Goal: Task Accomplishment & Management: Use online tool/utility

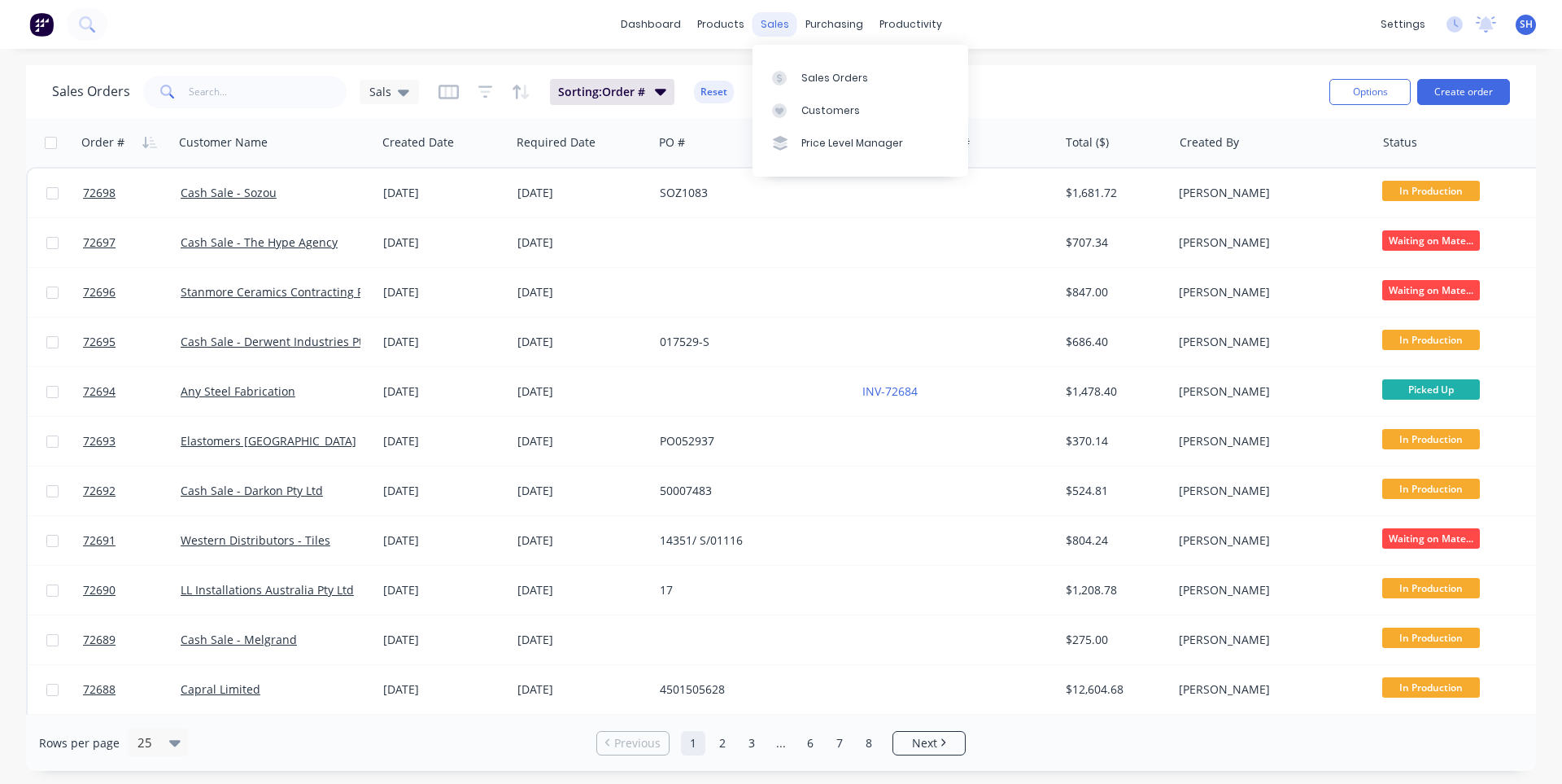
click at [768, 31] on div "sales" at bounding box center [775, 24] width 45 height 24
click at [804, 79] on div "Sales Orders" at bounding box center [835, 77] width 67 height 15
click at [849, 71] on div "Purchase Orders" at bounding box center [887, 77] width 86 height 15
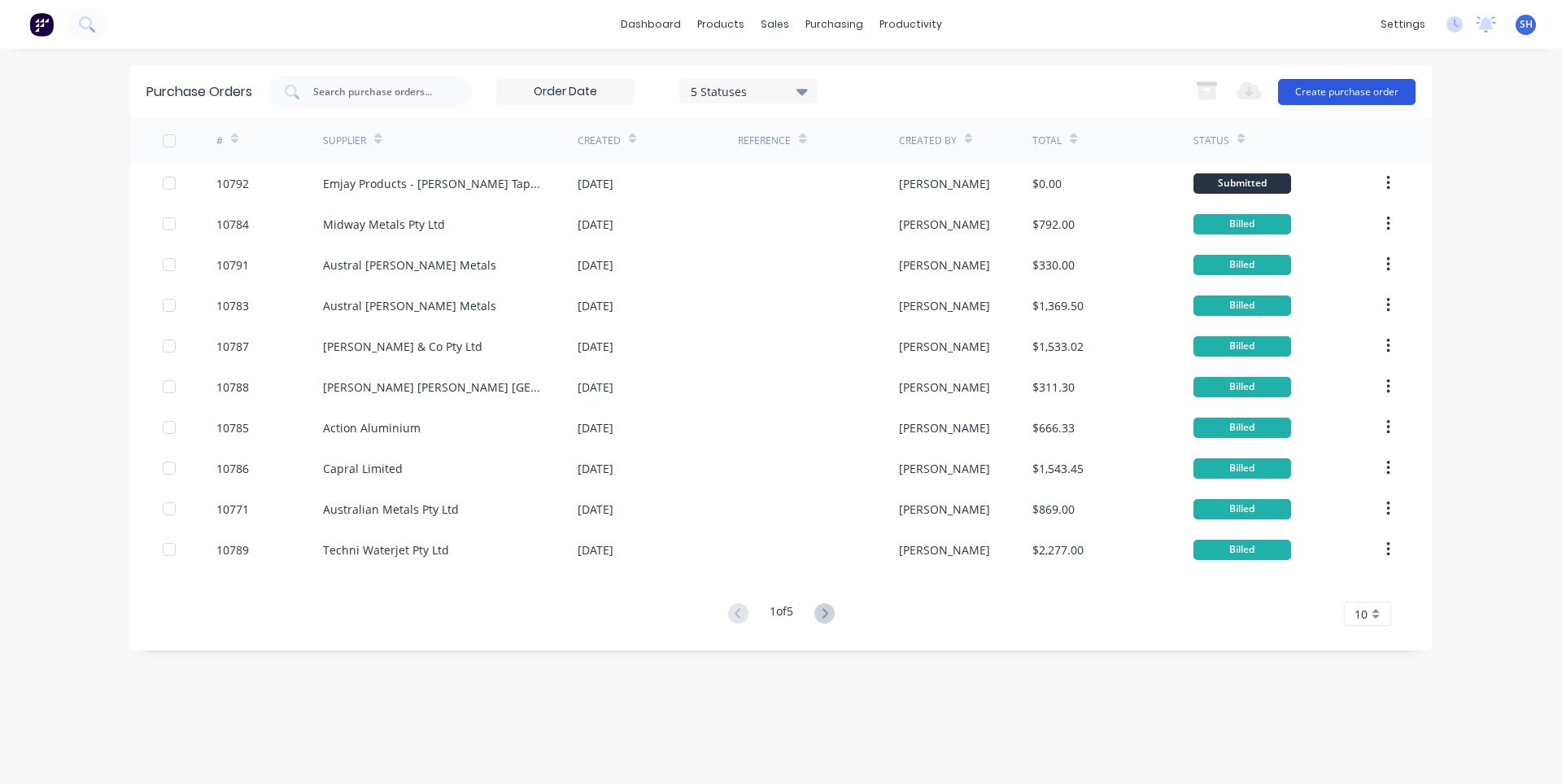
click at [1341, 93] on button "Create purchase order" at bounding box center [1347, 92] width 137 height 26
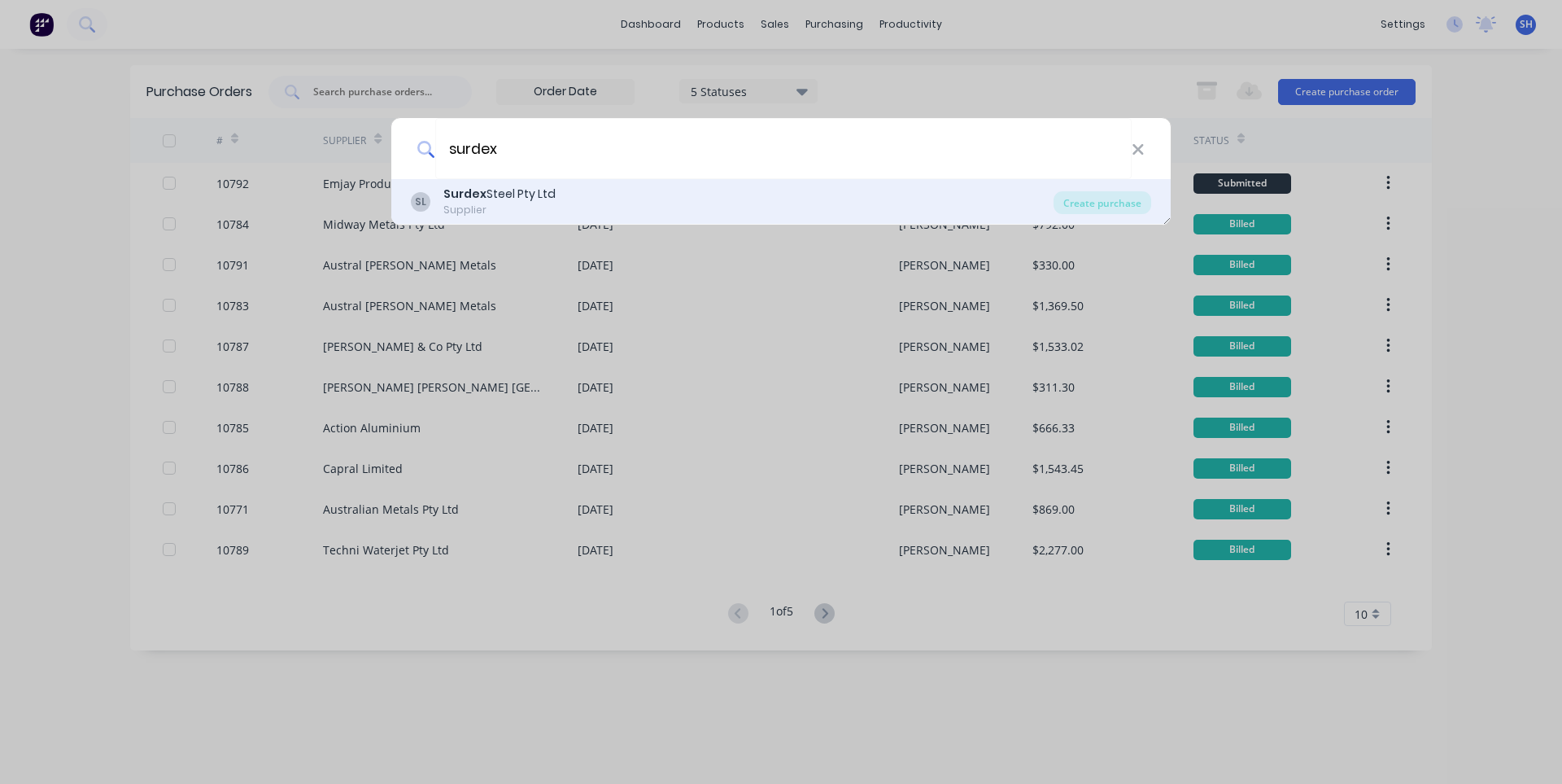
type input "surdex"
click at [600, 208] on div "SL Surdex Steel Pty Ltd Supplier" at bounding box center [732, 201] width 643 height 32
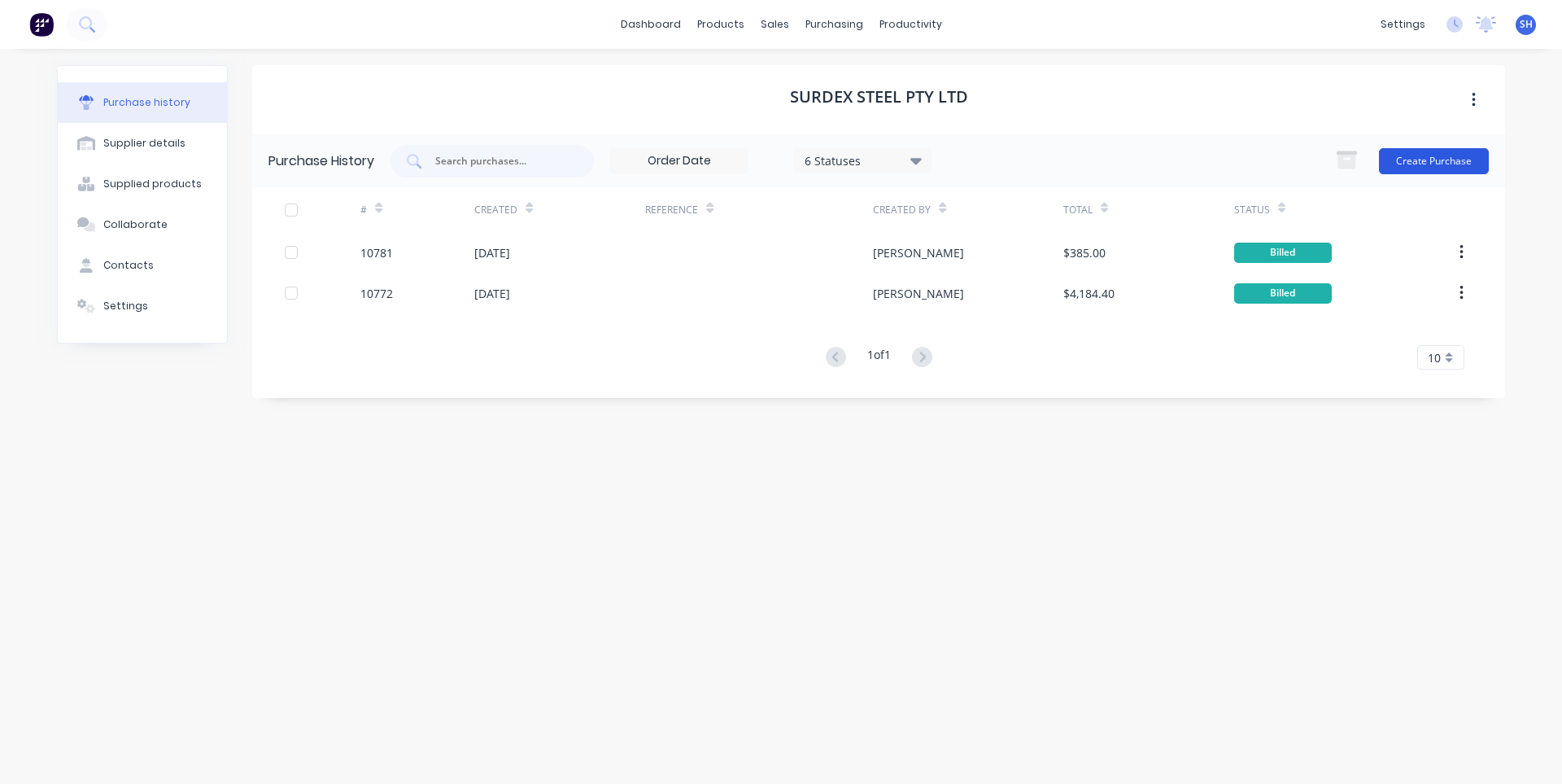
click at [1408, 164] on button "Create Purchase" at bounding box center [1434, 161] width 110 height 26
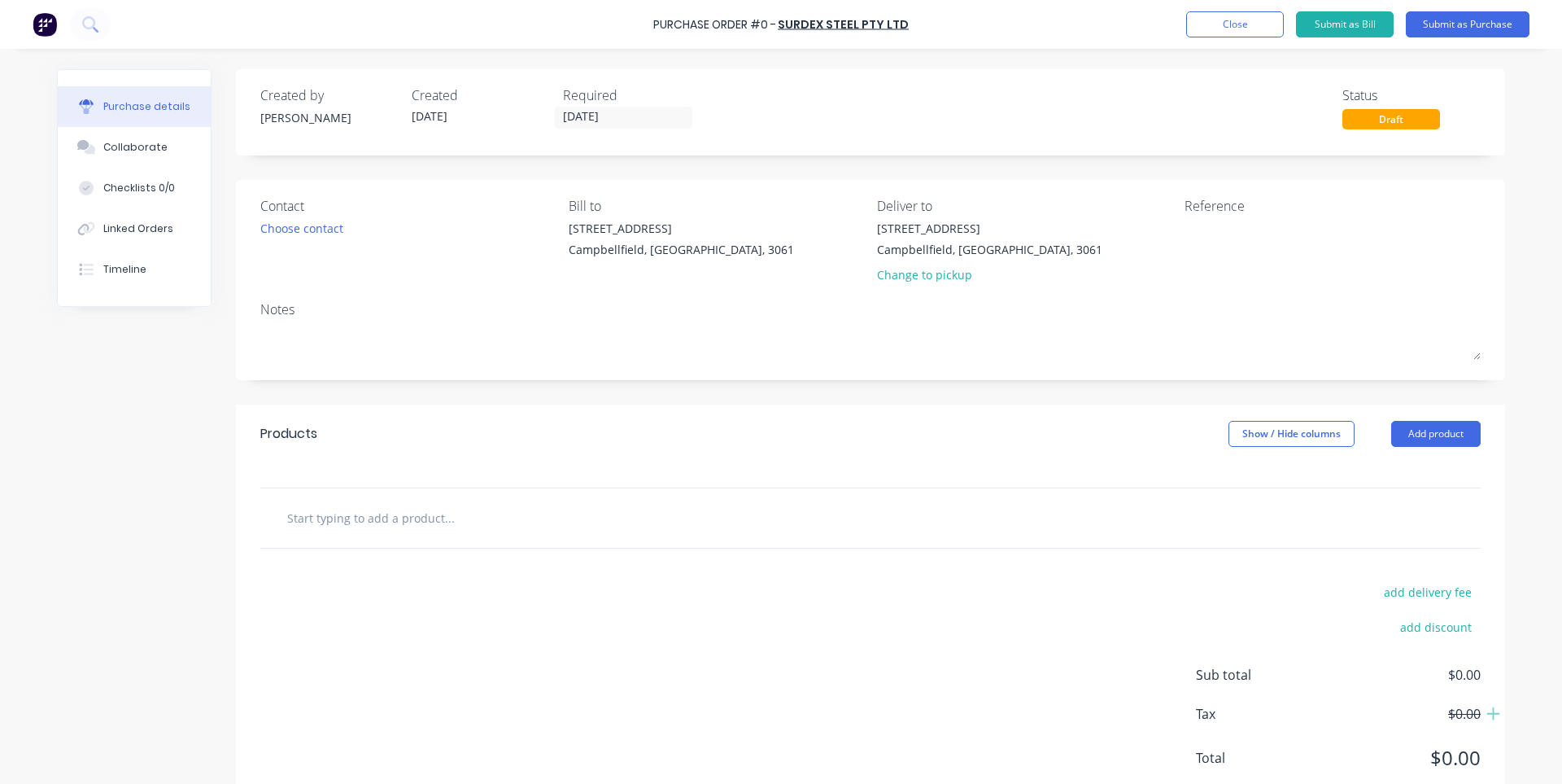
click at [501, 518] on input "text" at bounding box center [449, 518] width 325 height 33
paste input "PLS 25 x 1030 x 2820 450 QTP"
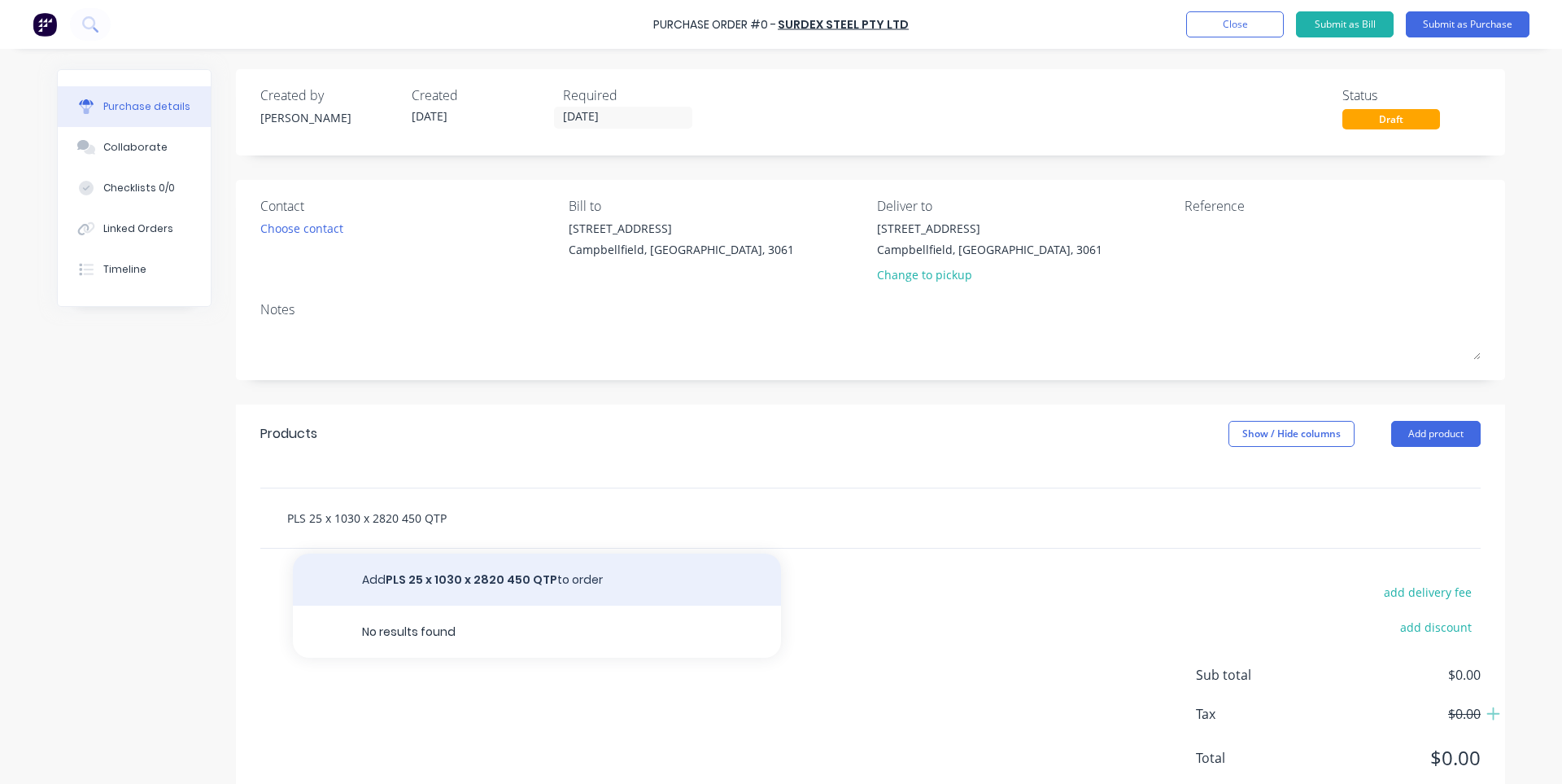
type input "PLS 25 x 1030 x 2820 450 QTP"
click at [515, 573] on button "Add PLS 25 x 1030 x 2820 450 QTP to order" at bounding box center [537, 579] width 489 height 52
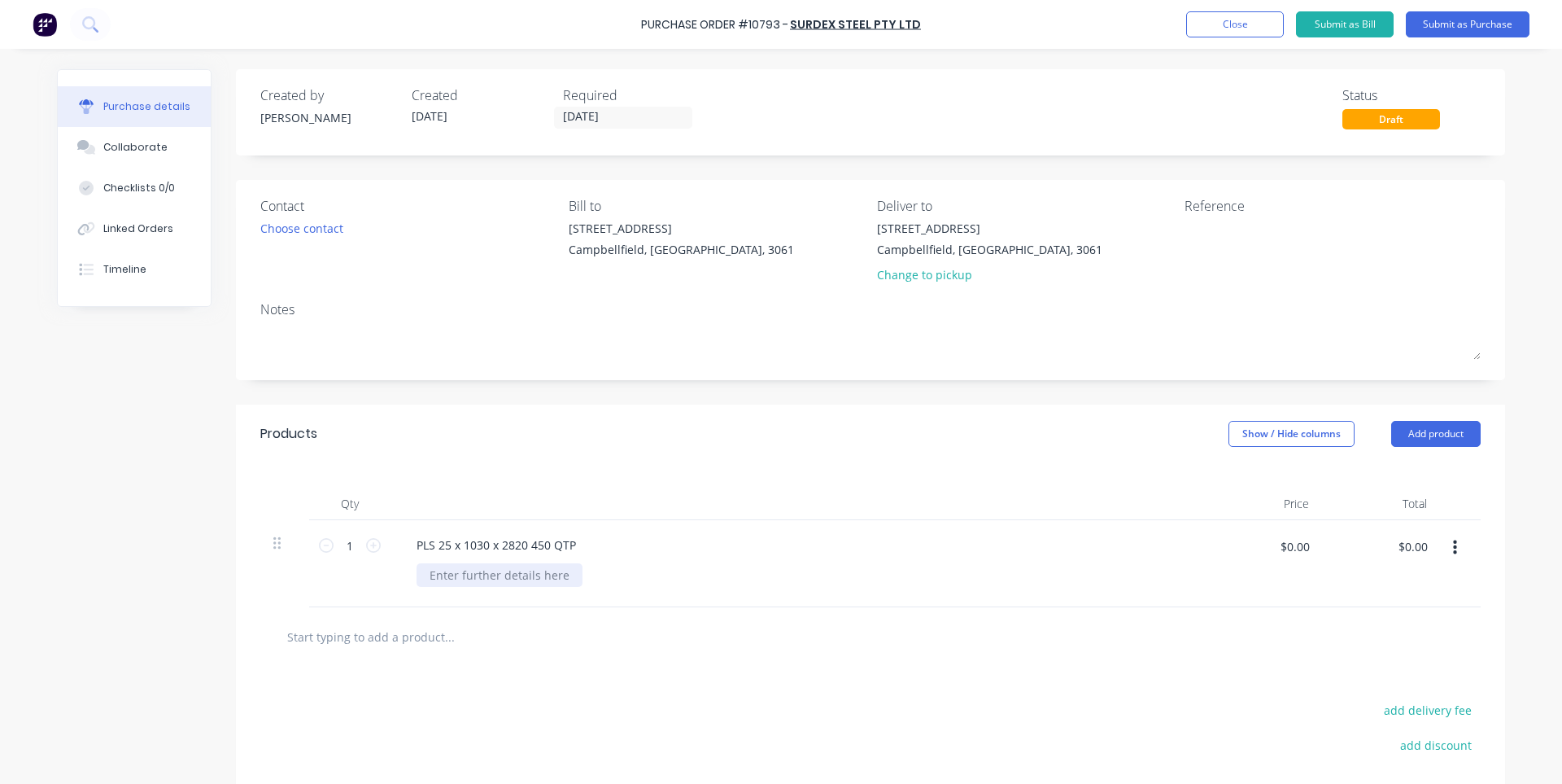
click at [480, 581] on div at bounding box center [499, 574] width 166 height 23
paste div
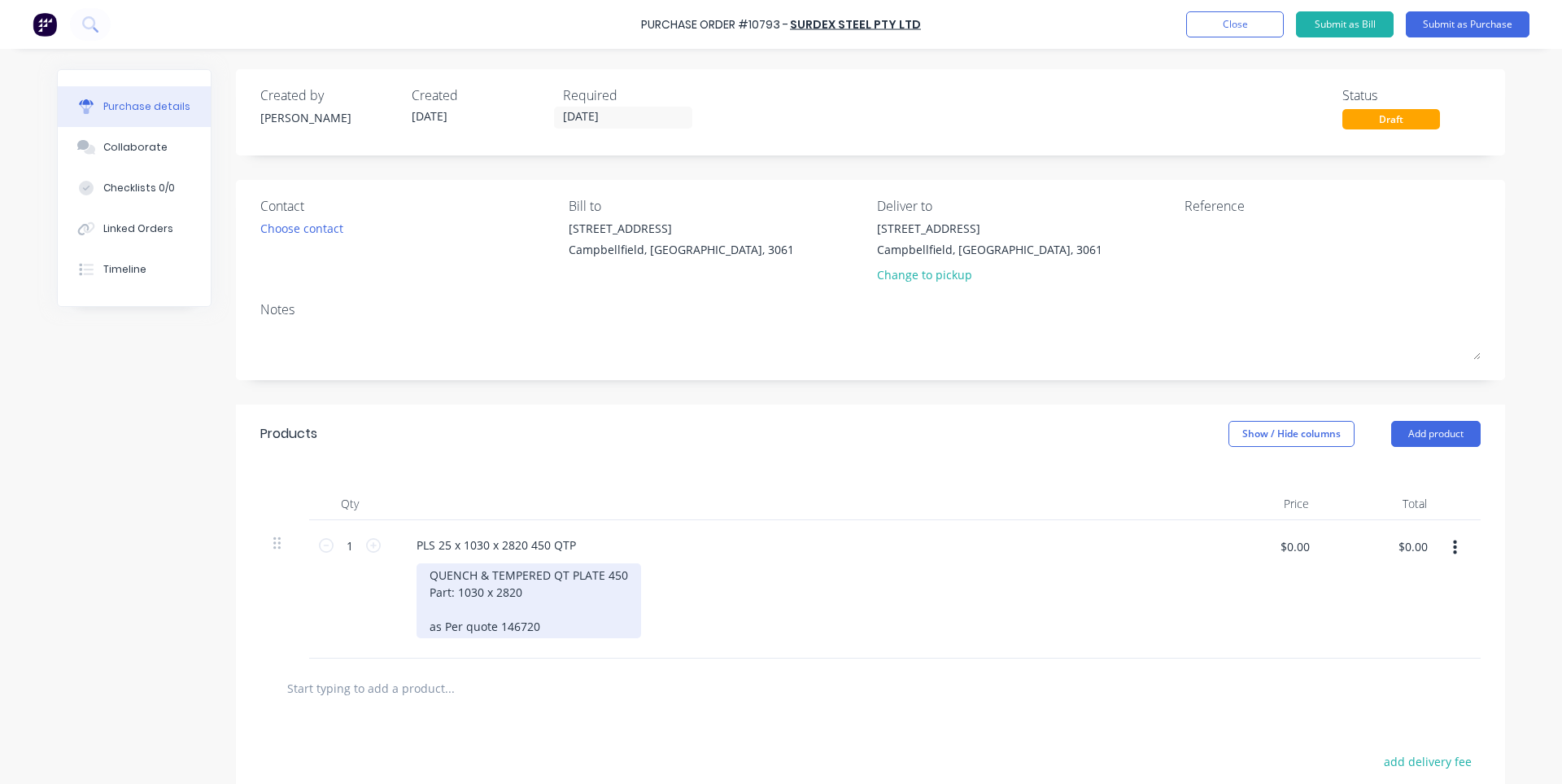
drag, startPoint x: 428, startPoint y: 630, endPoint x: 431, endPoint y: 643, distance: 13.3
click at [428, 629] on div "QUENCH & TEMPERED QT PLATE 450 Part: 1030 x 2820 as Per quote 146720" at bounding box center [529, 600] width 225 height 75
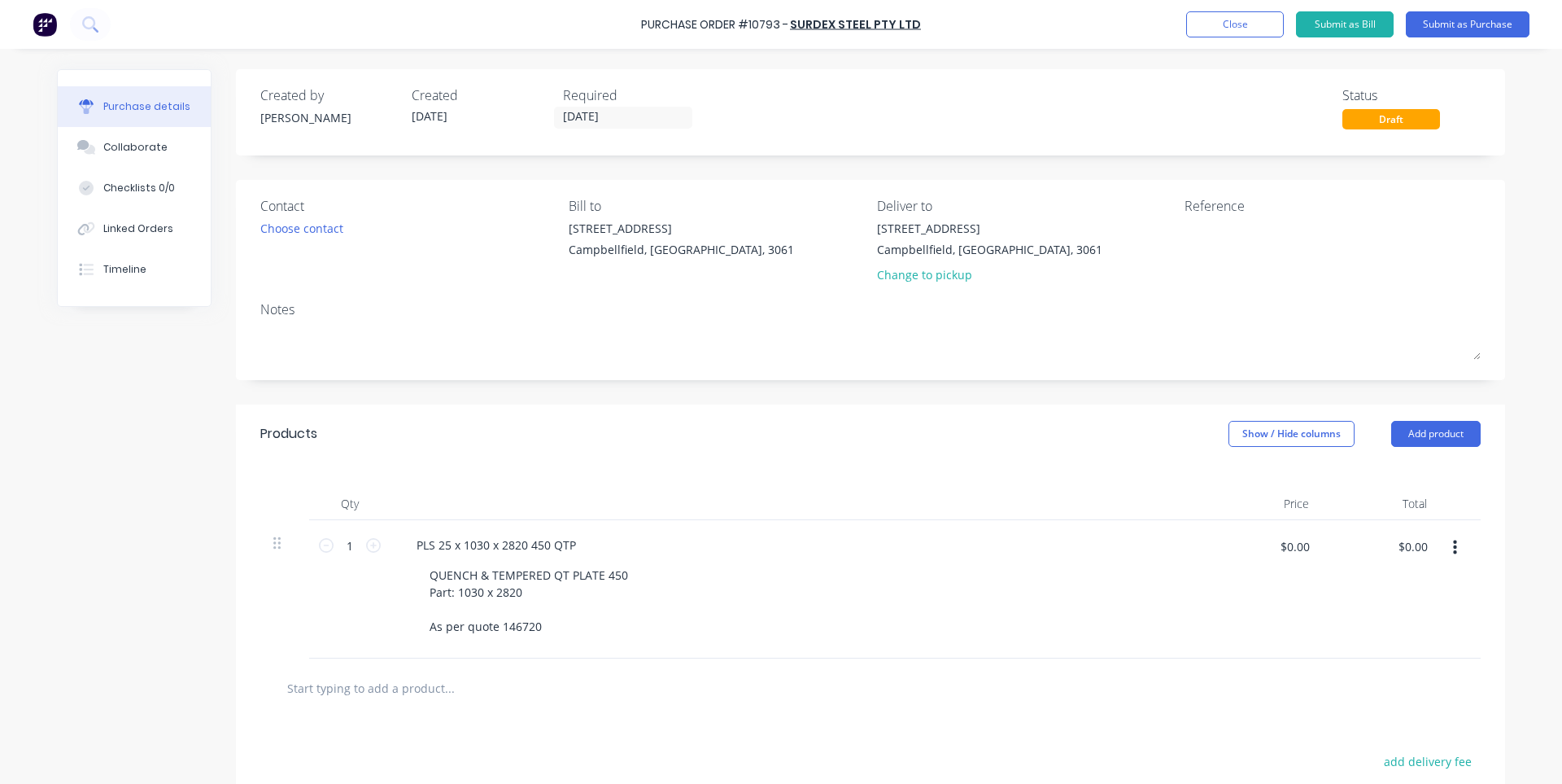
click at [508, 689] on input "text" at bounding box center [449, 688] width 325 height 33
click at [1282, 551] on input "$0.00" at bounding box center [1294, 546] width 49 height 26
type input "$2,344.10"
click at [1459, 27] on button "Submit as Purchase" at bounding box center [1468, 24] width 124 height 26
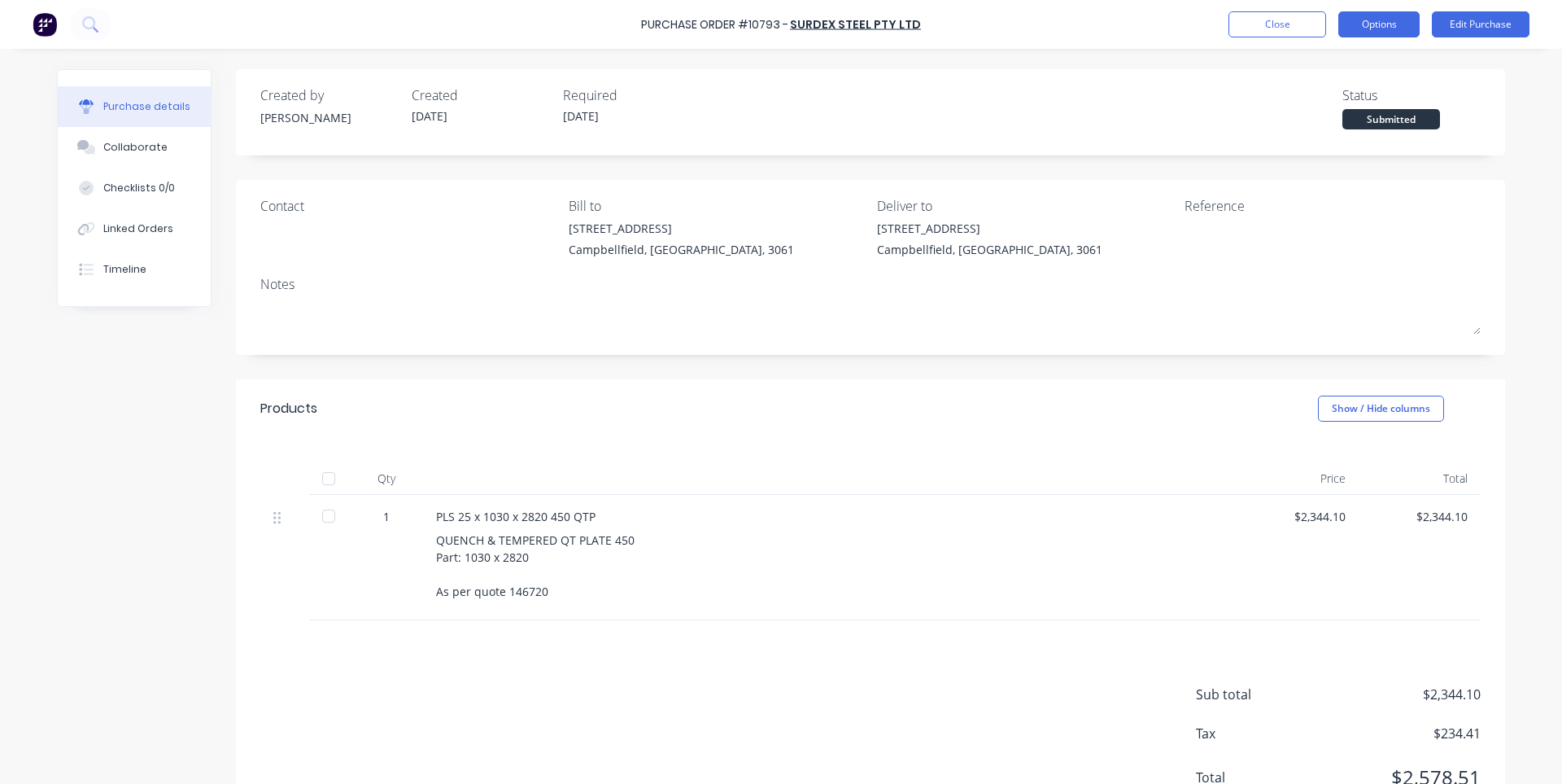
click at [1392, 32] on button "Options" at bounding box center [1379, 24] width 82 height 26
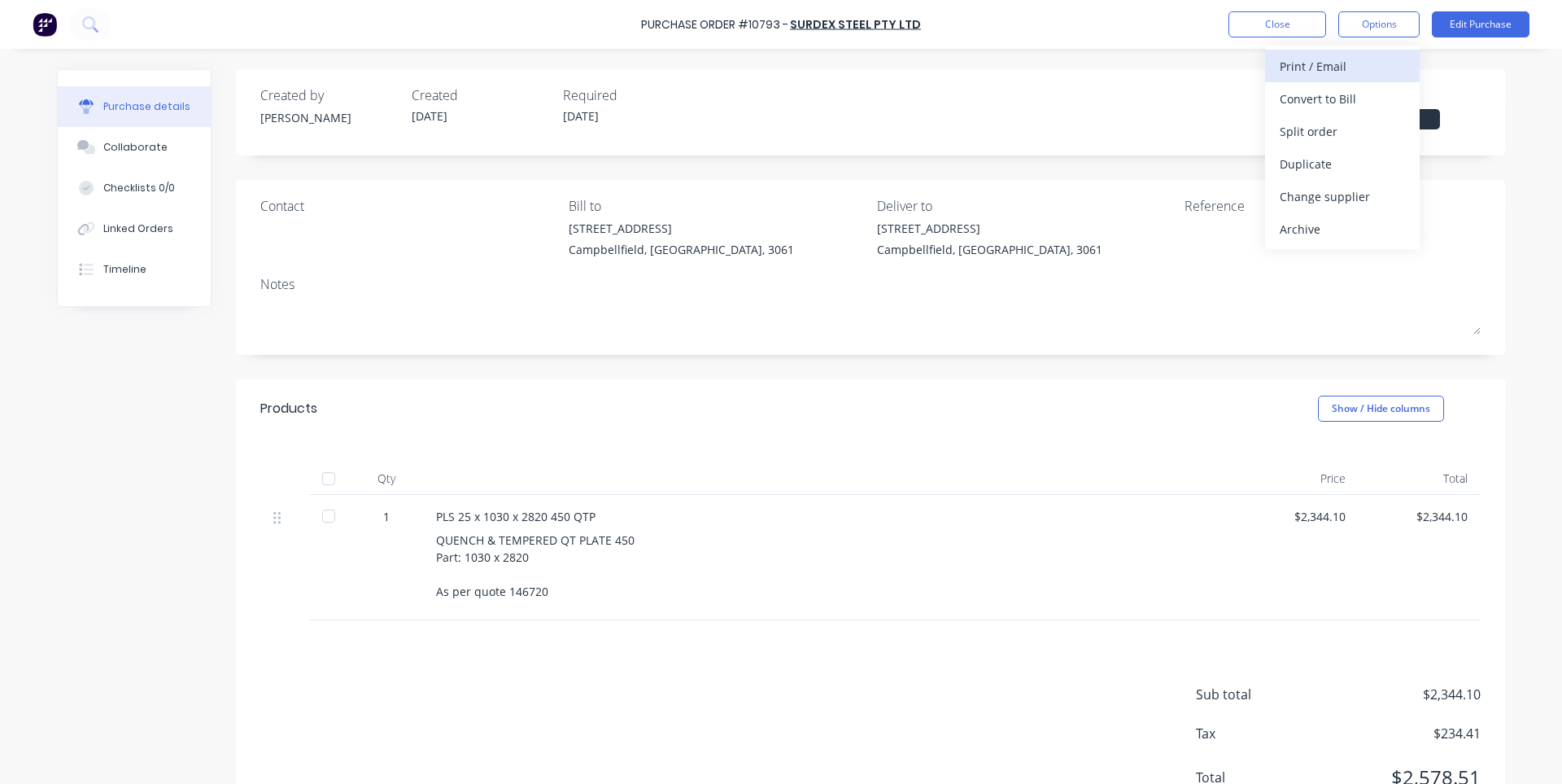
click at [1366, 70] on div "Print / Email" at bounding box center [1343, 65] width 125 height 23
click at [1341, 90] on div "With pricing" at bounding box center [1343, 98] width 125 height 23
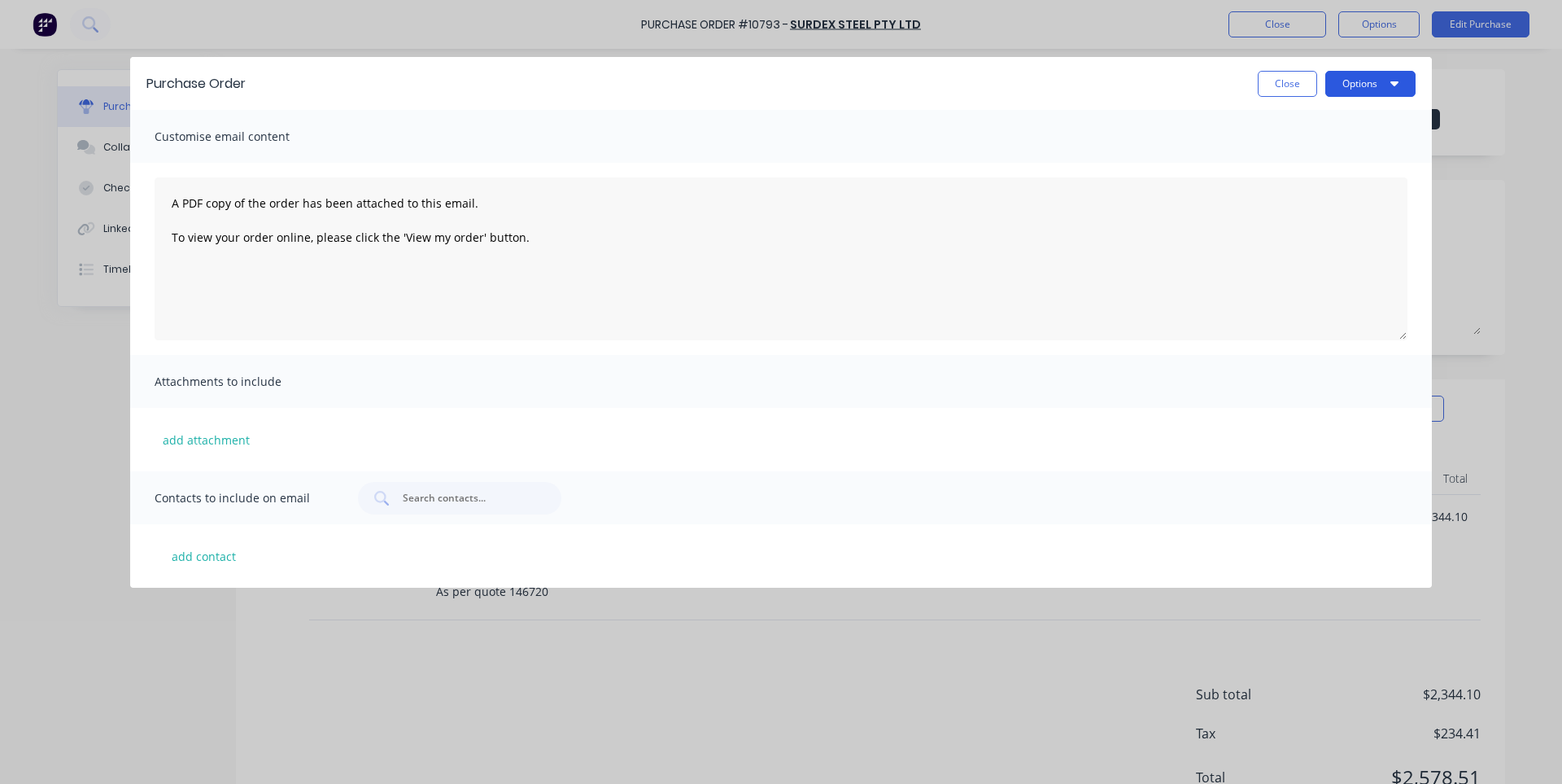
click at [1367, 79] on button "Options" at bounding box center [1371, 83] width 90 height 26
click at [1340, 129] on div "Print" at bounding box center [1339, 125] width 125 height 23
click at [1279, 83] on button "Close" at bounding box center [1287, 83] width 59 height 26
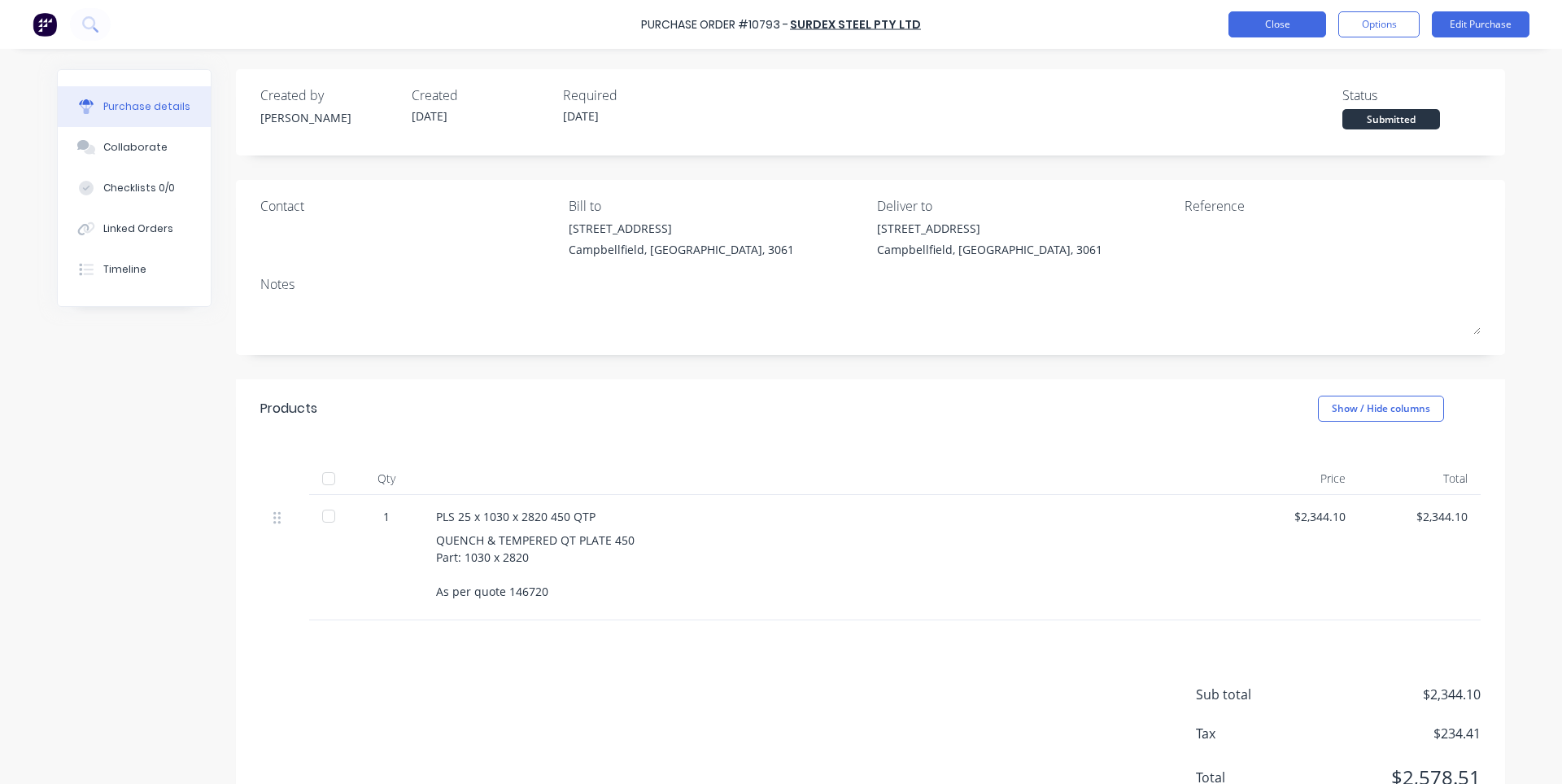
click at [1251, 27] on button "Close" at bounding box center [1278, 24] width 98 height 26
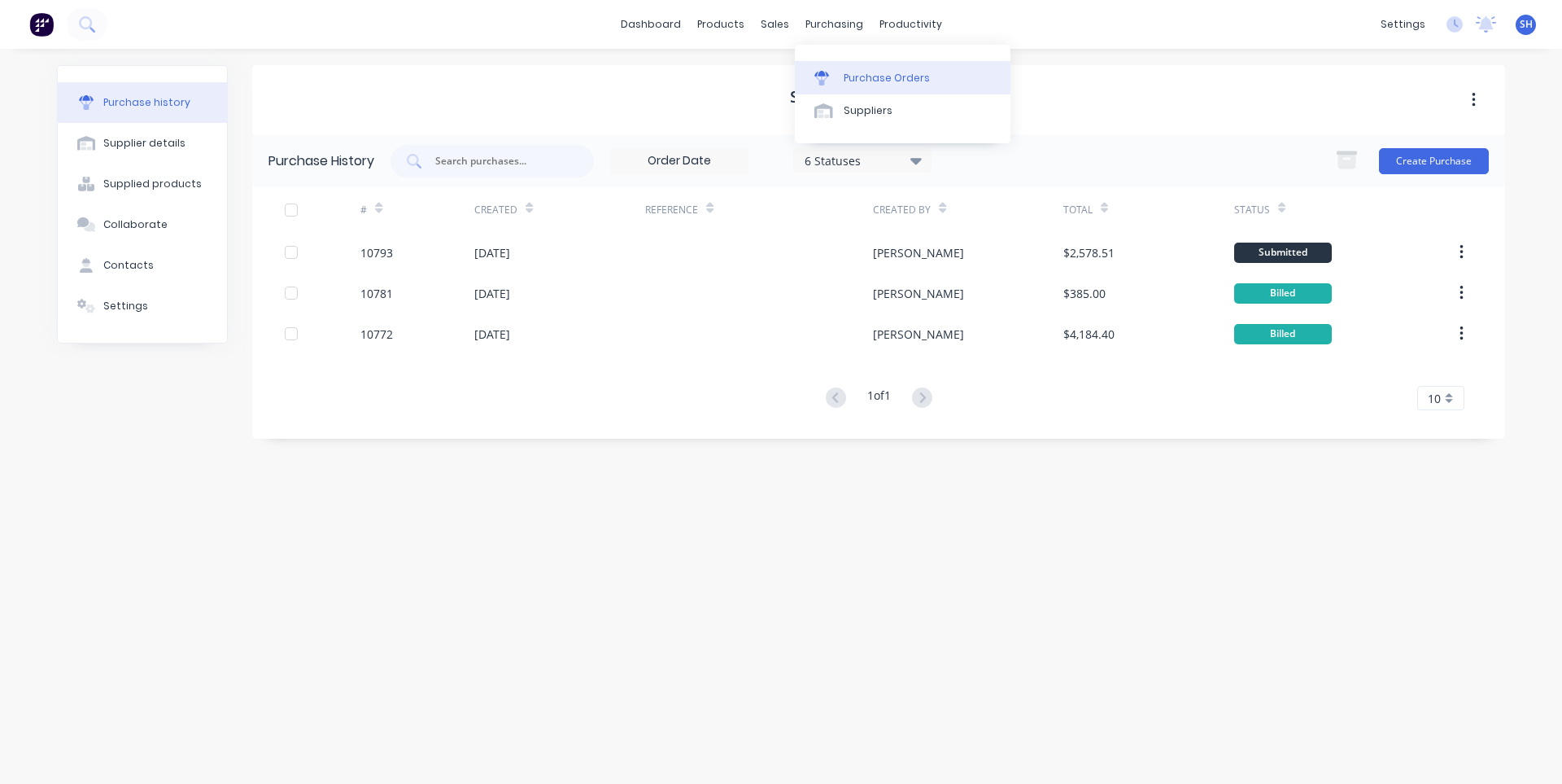
click at [874, 85] on div "Purchase Orders" at bounding box center [887, 77] width 86 height 15
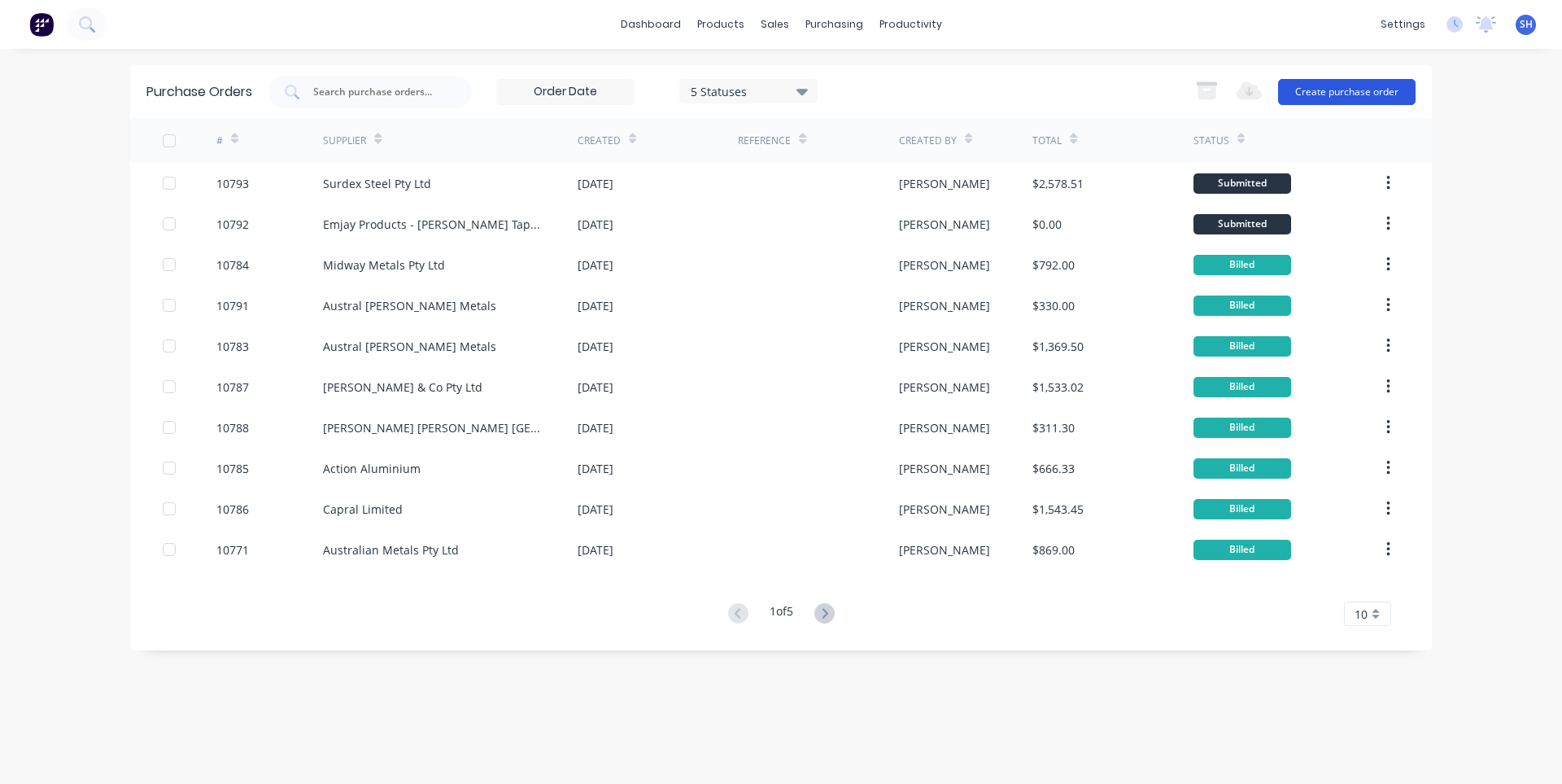
click at [1364, 87] on button "Create purchase order" at bounding box center [1347, 92] width 137 height 26
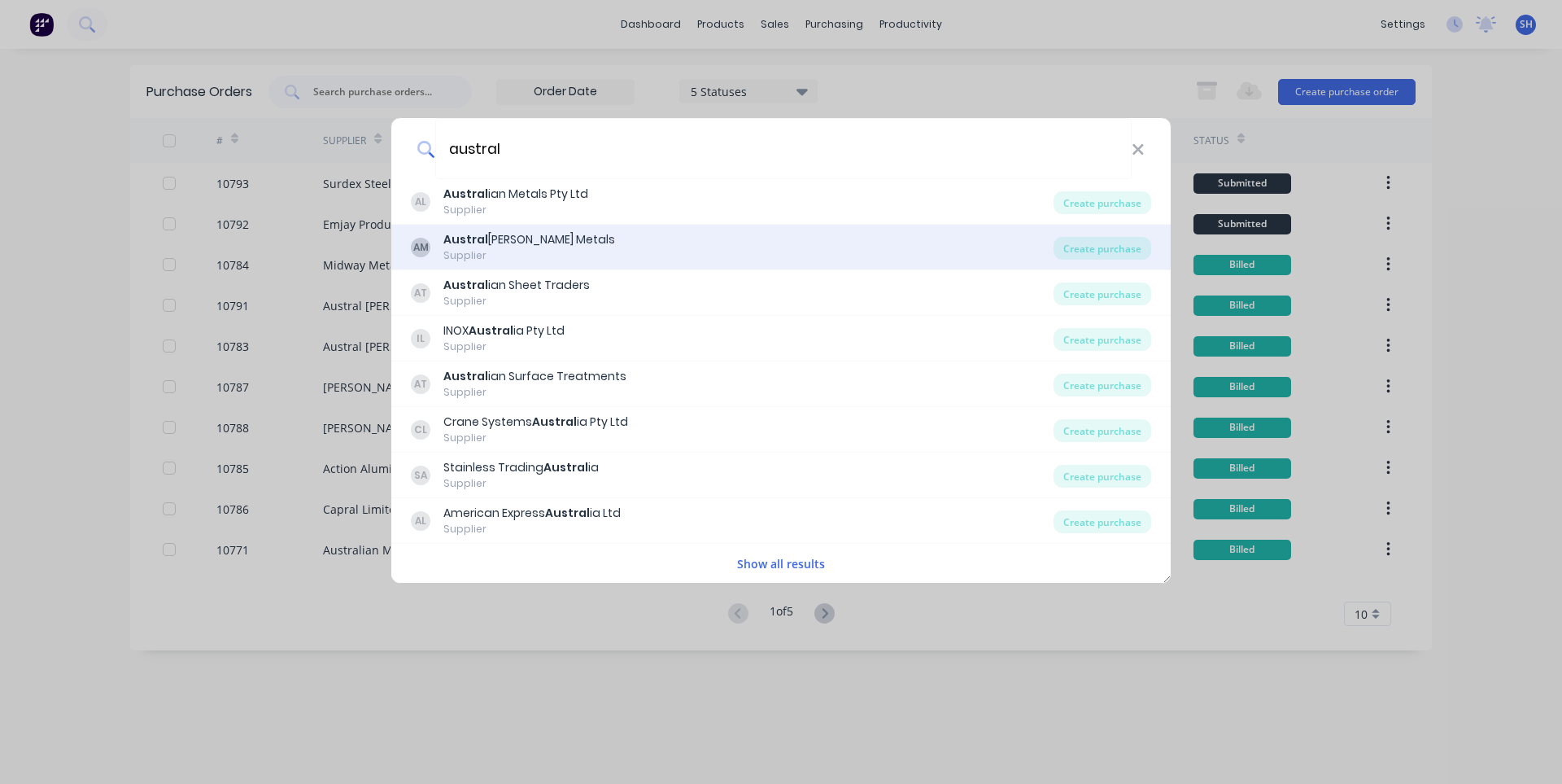
type input "austral"
click at [531, 240] on div "Austral [PERSON_NAME] Metals" at bounding box center [529, 240] width 172 height 17
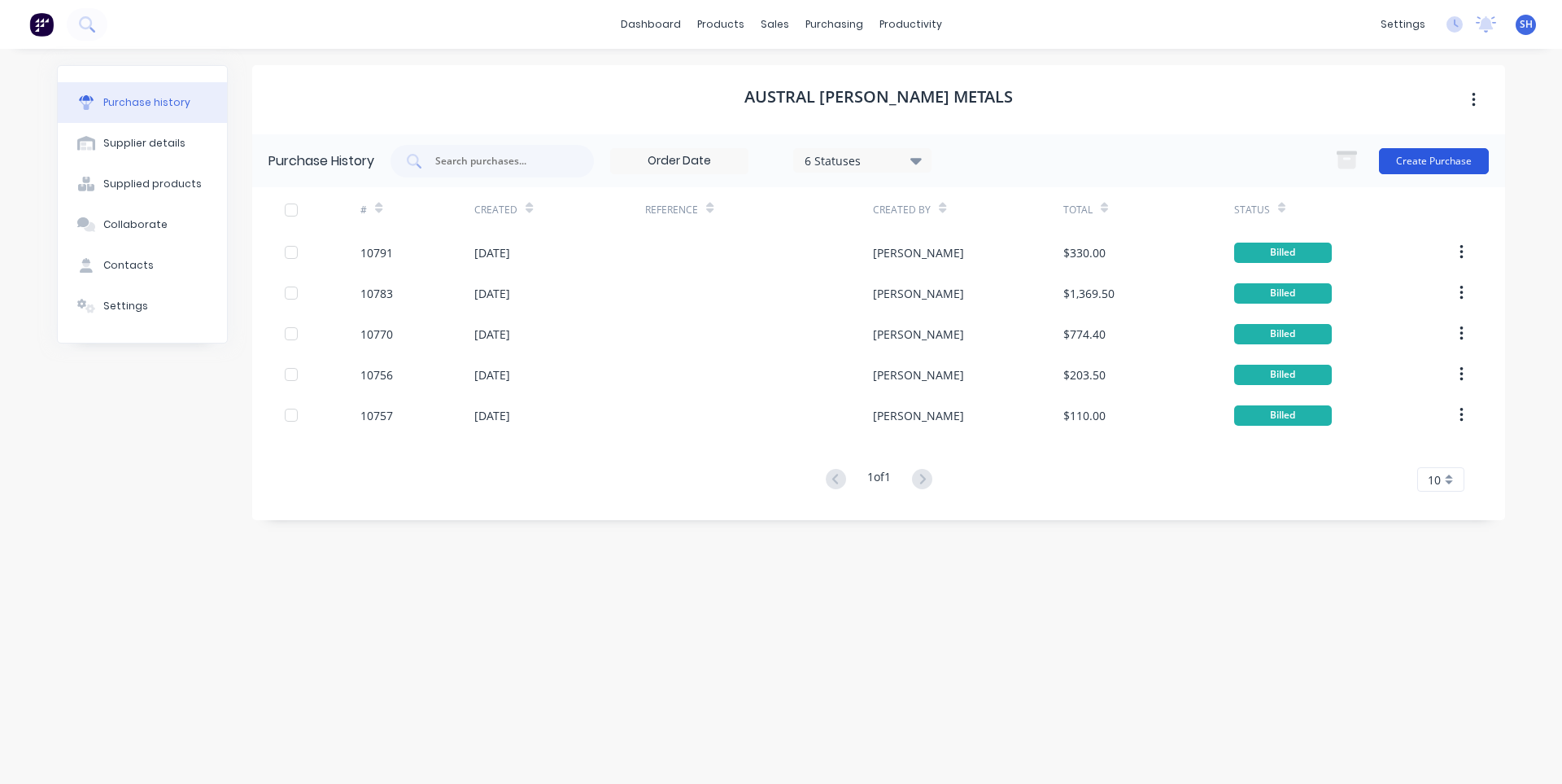
click at [1410, 161] on button "Create Purchase" at bounding box center [1434, 161] width 110 height 26
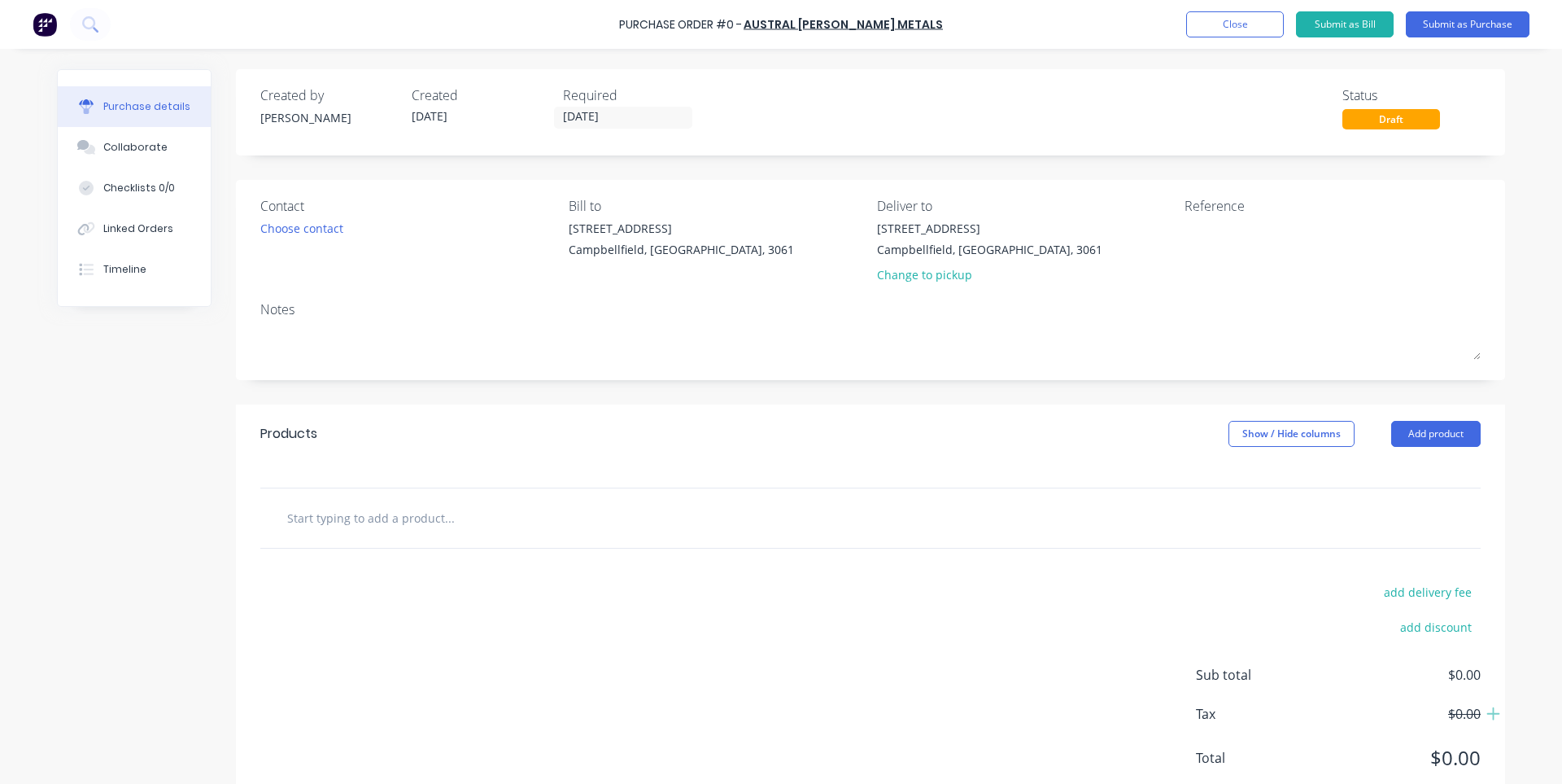
click at [349, 517] on input "text" at bounding box center [449, 518] width 325 height 33
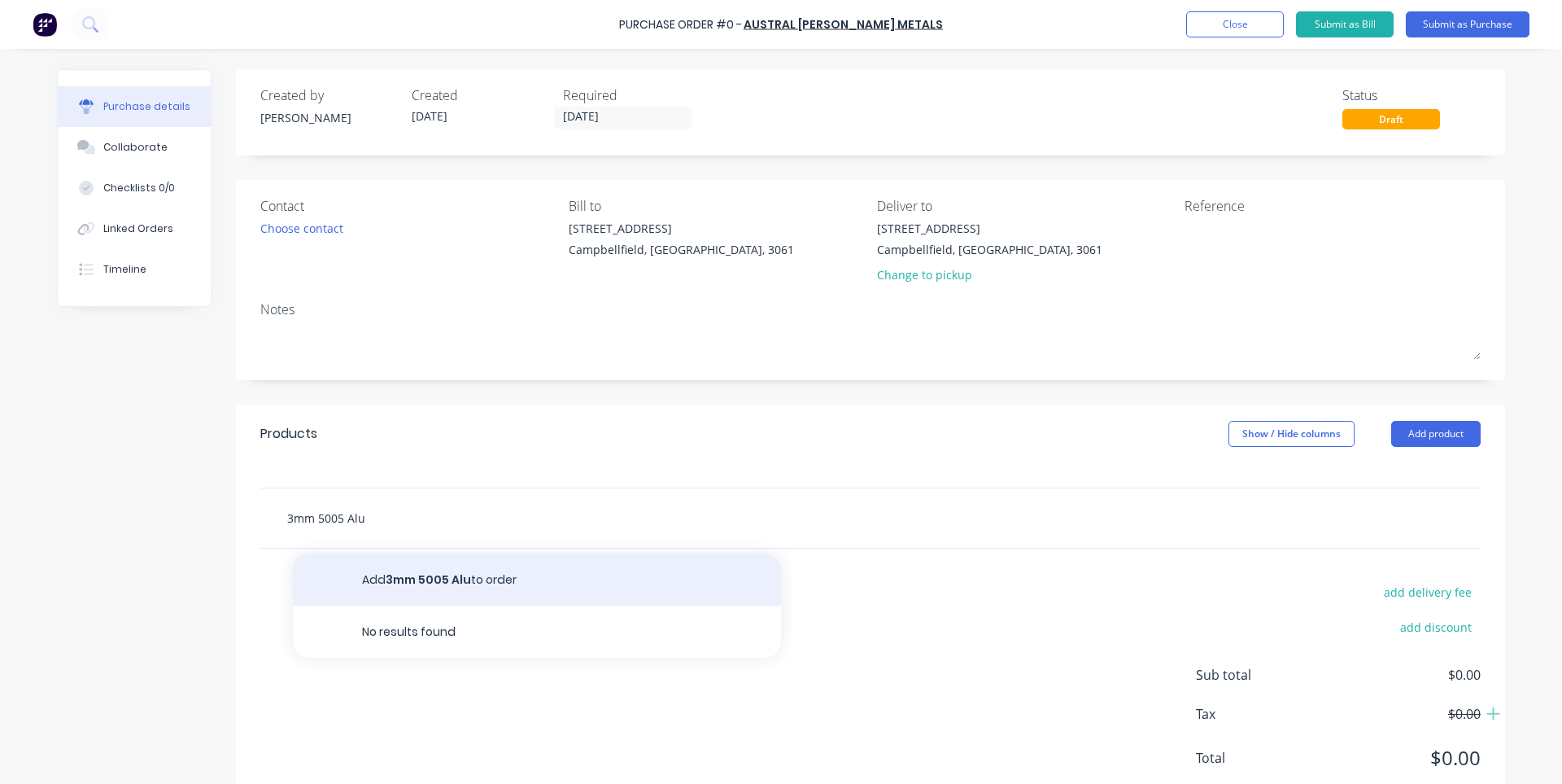
type input "3mm 5005 Alu"
click at [427, 573] on button "Add 3mm 5005 Alu to order" at bounding box center [537, 579] width 489 height 52
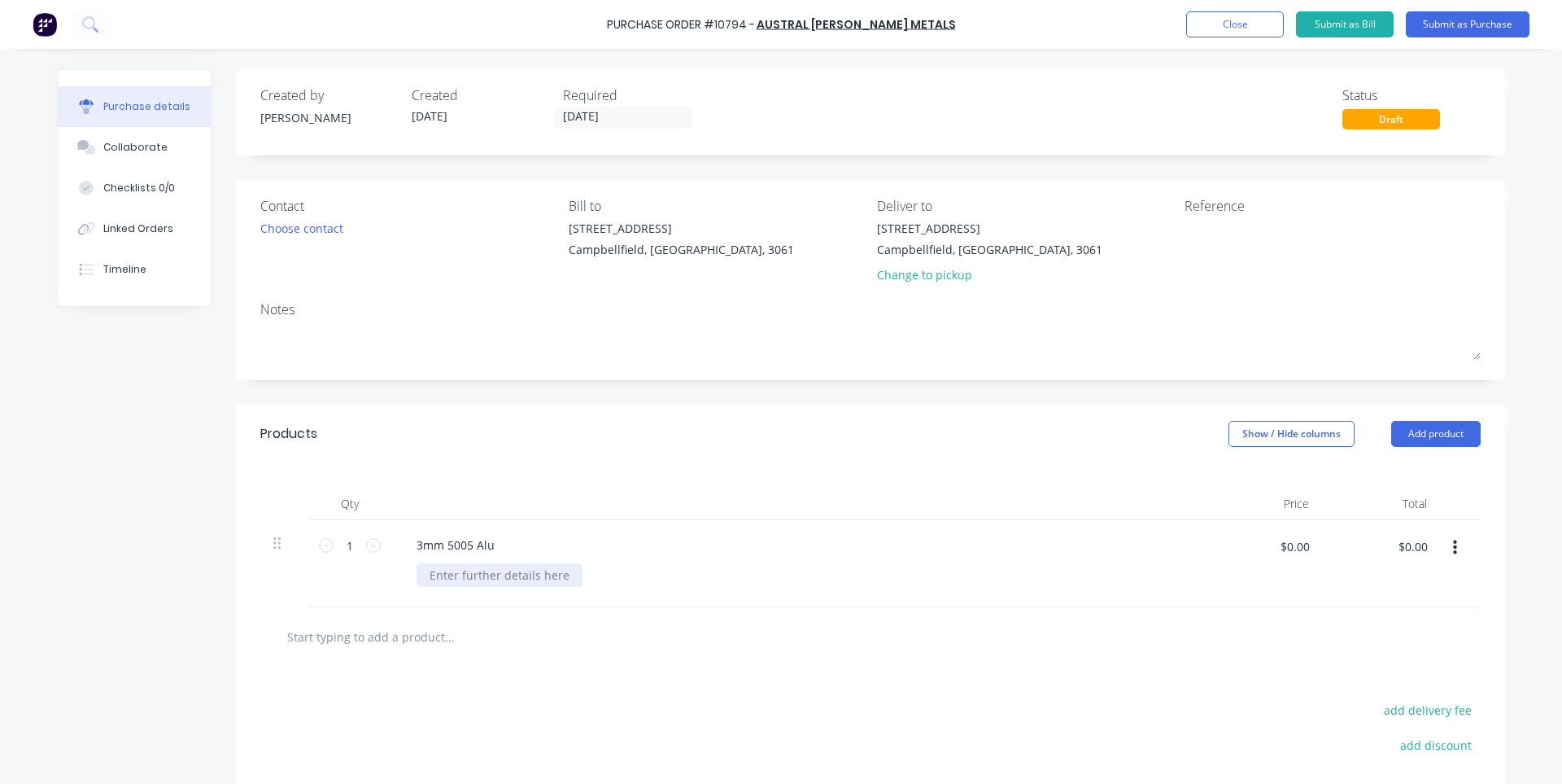
click at [428, 573] on div at bounding box center [499, 574] width 166 height 23
type input "$230.00"
click at [389, 638] on input "text" at bounding box center [449, 636] width 325 height 33
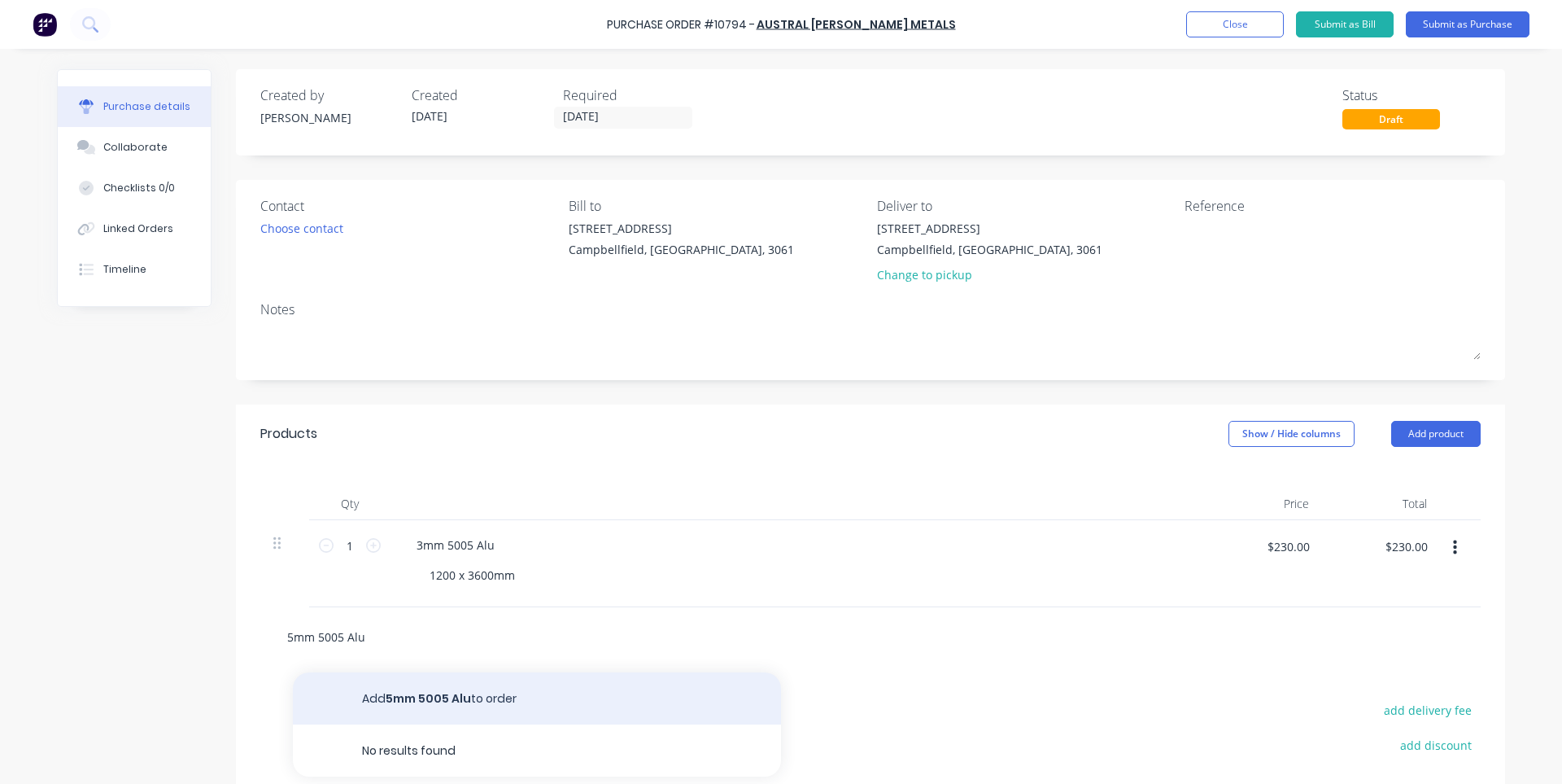
type input "5mm 5005 Alu"
click at [424, 690] on button "Add 5mm 5005 Alu to order" at bounding box center [537, 698] width 489 height 52
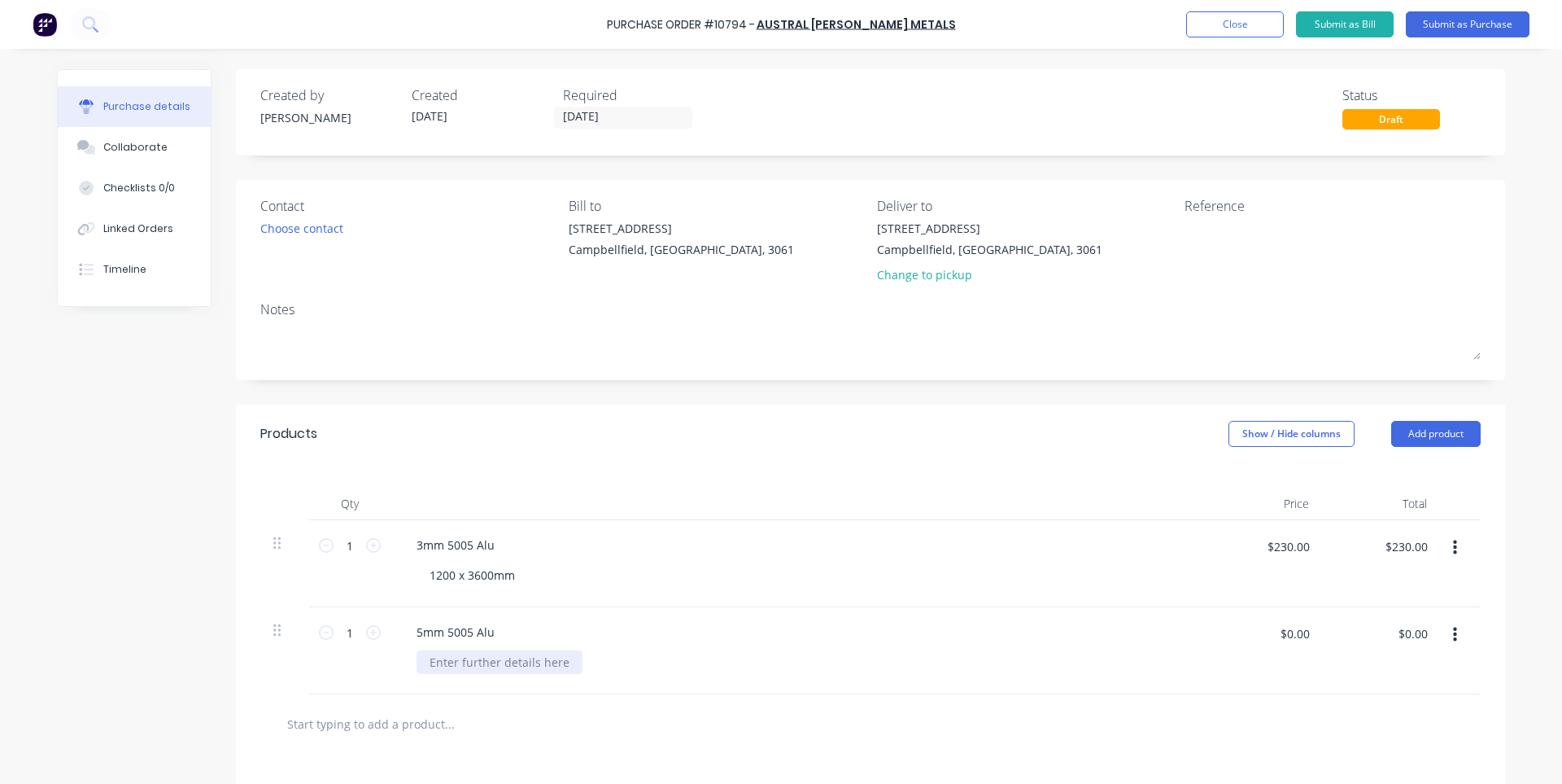
click at [431, 665] on div at bounding box center [499, 661] width 166 height 23
type input "$375.00"
click at [1482, 32] on button "Submit as Purchase" at bounding box center [1468, 24] width 124 height 26
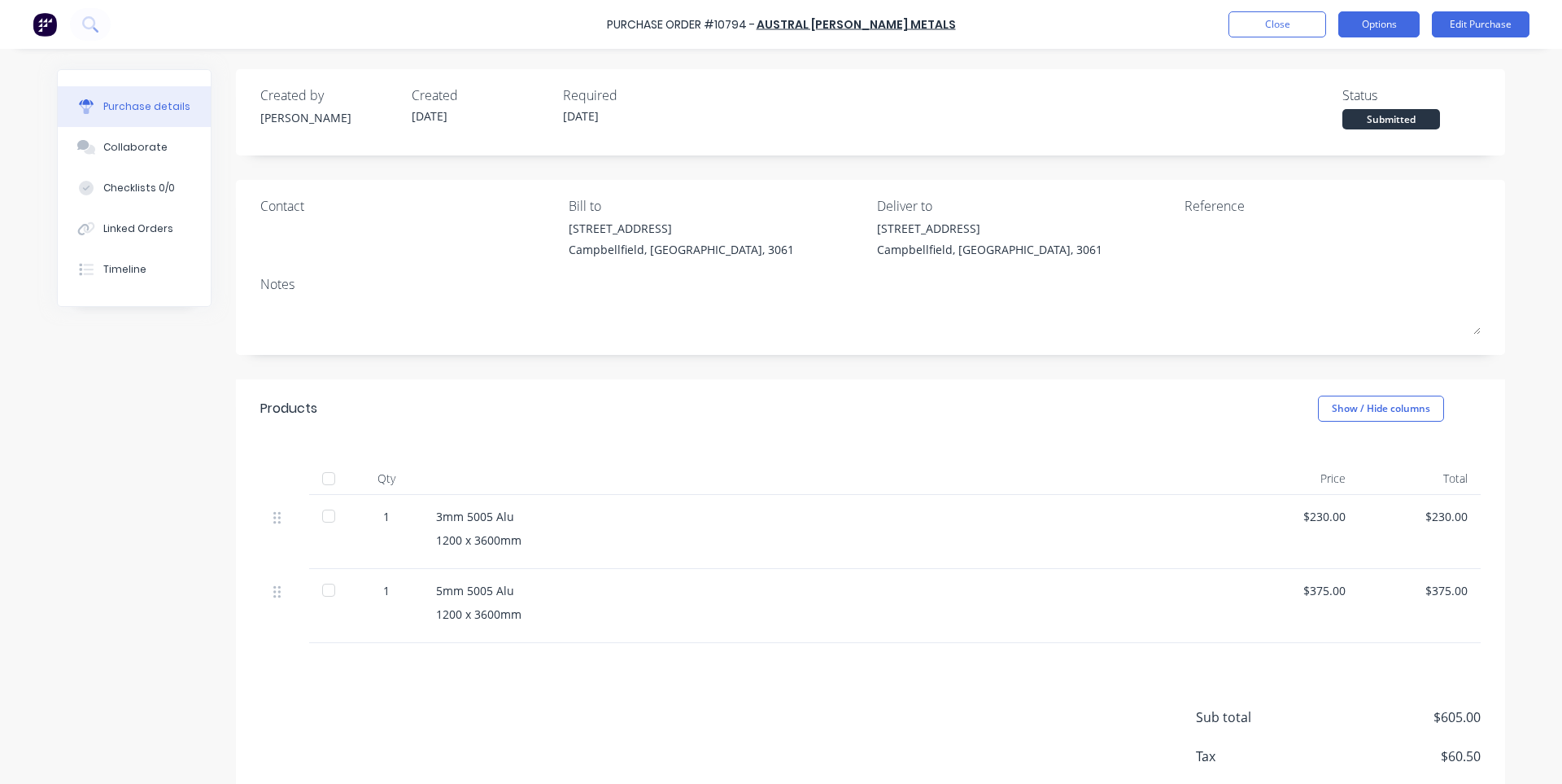
click at [1401, 27] on button "Options" at bounding box center [1379, 24] width 82 height 26
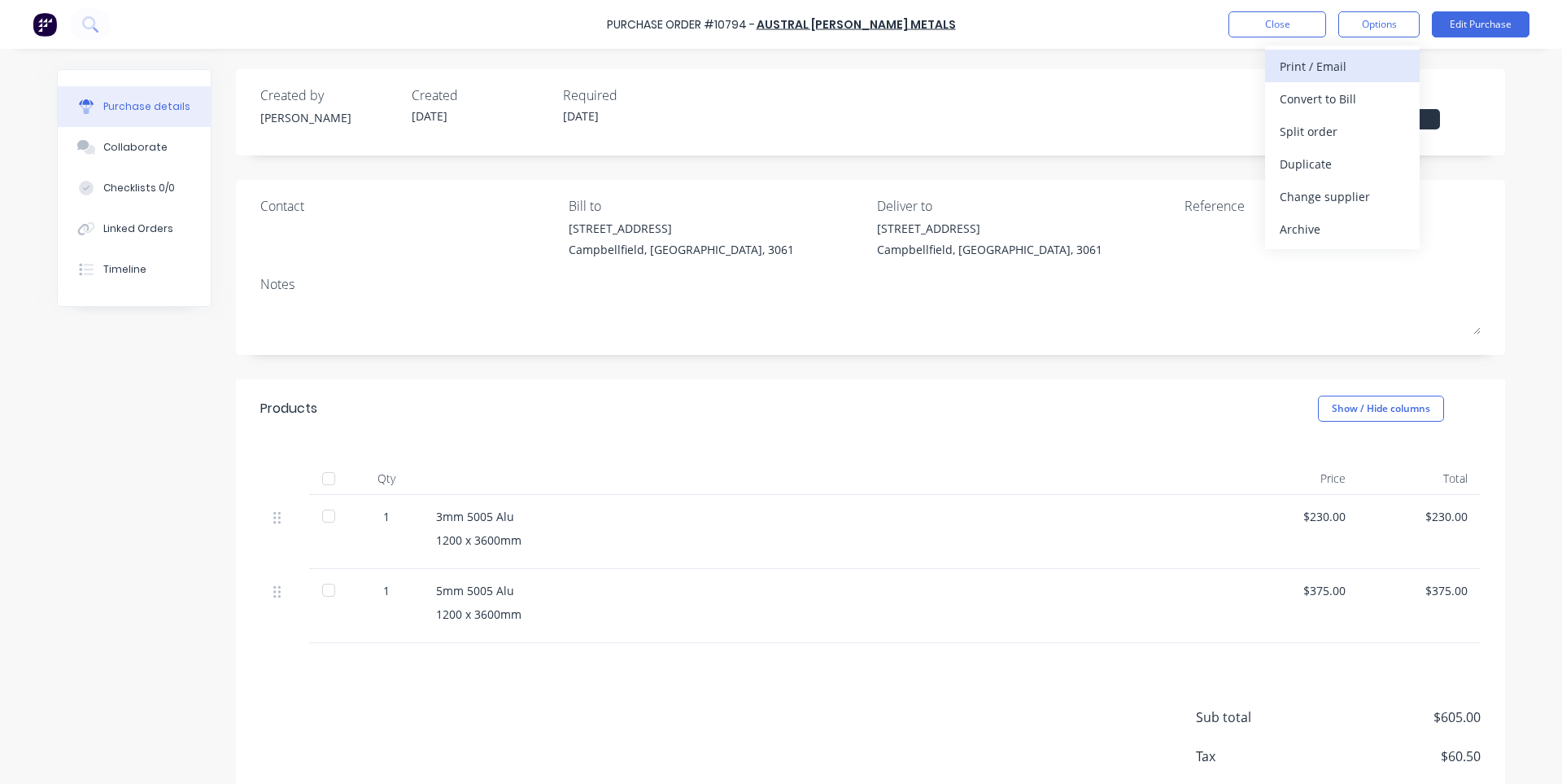
click at [1358, 70] on div "Print / Email" at bounding box center [1343, 65] width 125 height 23
click at [1340, 97] on div "With pricing" at bounding box center [1343, 98] width 125 height 23
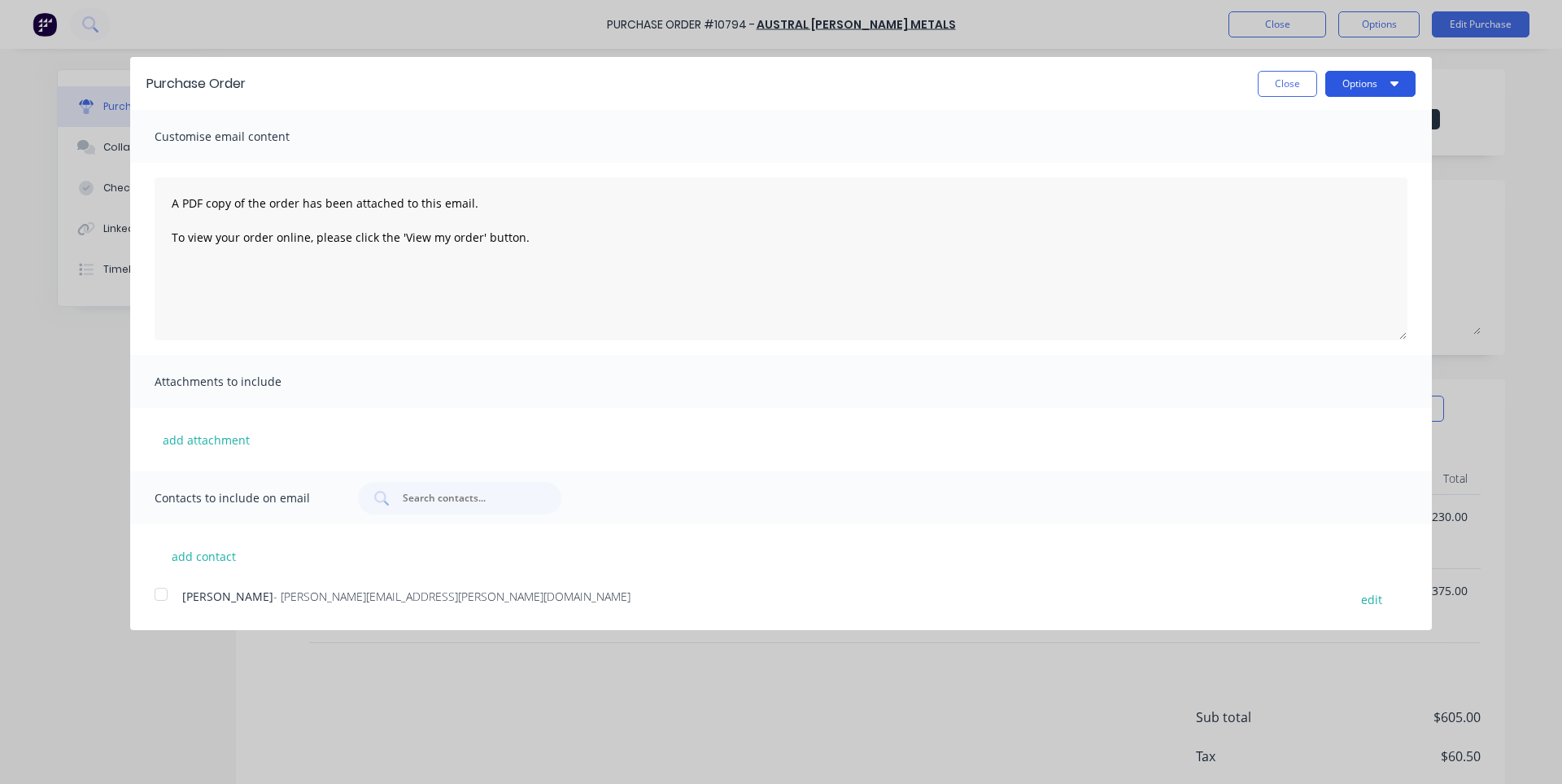
click at [1398, 84] on icon "button" at bounding box center [1394, 82] width 8 height 13
click at [1318, 131] on div "Print" at bounding box center [1339, 125] width 125 height 23
